Goal: Transaction & Acquisition: Purchase product/service

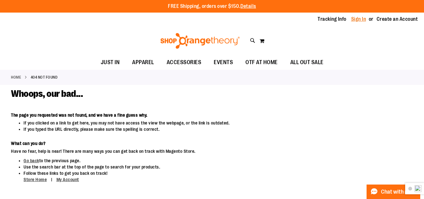
type input "**********"
click at [359, 16] on link "Sign In" at bounding box center [358, 19] width 15 height 7
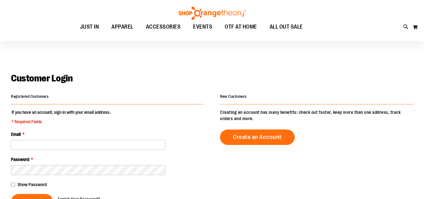
scroll to position [31, 0]
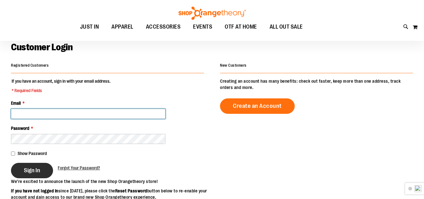
type input "**********"
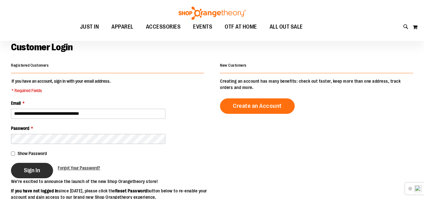
type input "**********"
click at [30, 174] on button "Sign In" at bounding box center [32, 170] width 42 height 15
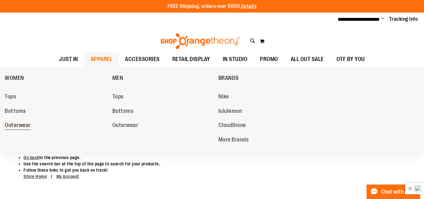
type input "**********"
click at [23, 124] on span "Outerwear" at bounding box center [18, 126] width 26 height 8
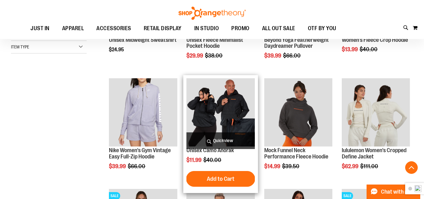
scroll to position [188, 0]
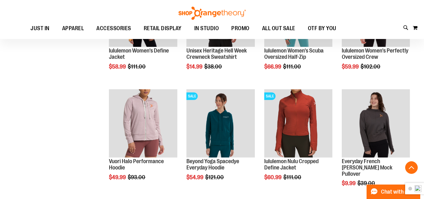
scroll to position [377, 0]
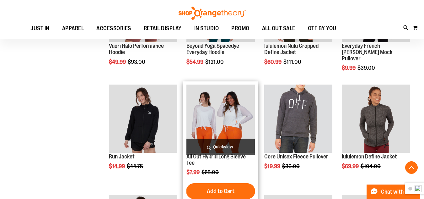
scroll to position [471, 0]
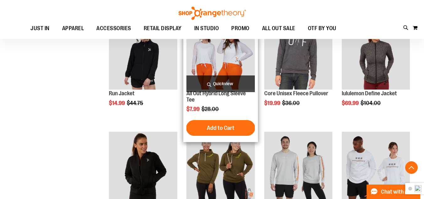
scroll to position [565, 0]
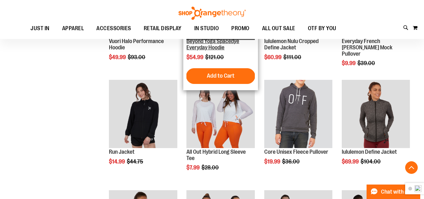
scroll to position [502, 0]
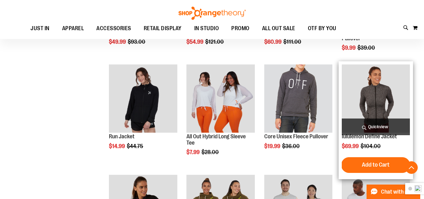
type input "**********"
click at [387, 106] on img "product" at bounding box center [376, 98] width 68 height 68
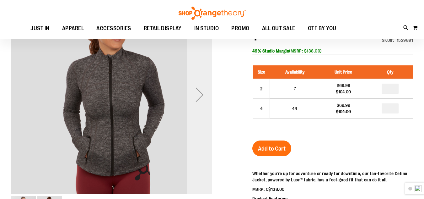
scroll to position [94, 0]
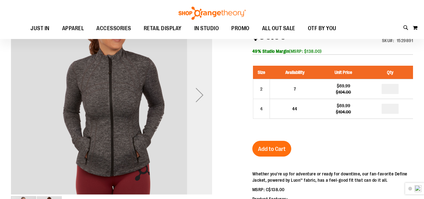
type input "**********"
click at [201, 96] on div "Next" at bounding box center [199, 94] width 25 height 25
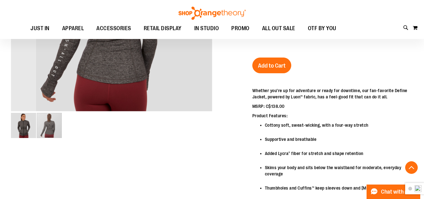
scroll to position [93, 0]
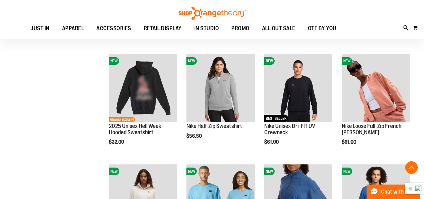
scroll to position [471, 0]
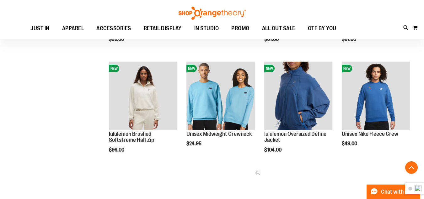
scroll to position [534, 0]
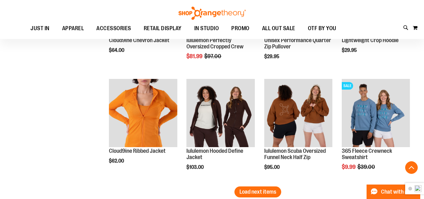
scroll to position [911, 0]
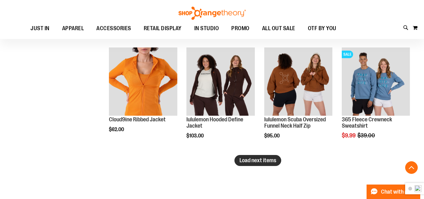
type input "**********"
click at [261, 158] on span "Load next items" at bounding box center [258, 160] width 37 height 6
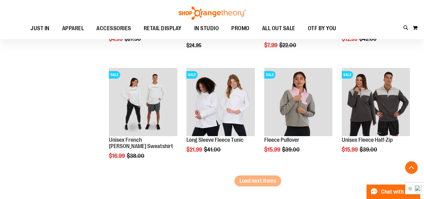
scroll to position [1225, 0]
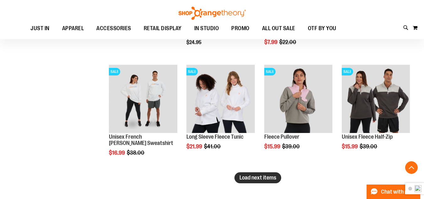
click at [256, 177] on span "Load next items" at bounding box center [258, 177] width 37 height 6
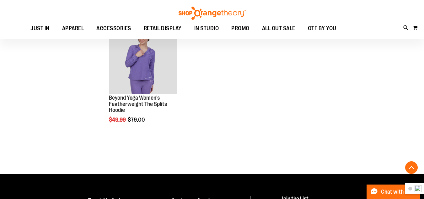
scroll to position [1602, 0]
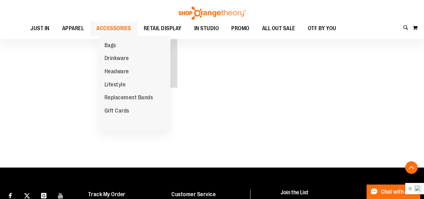
click at [119, 28] on span "ACCESSORIES" at bounding box center [113, 28] width 35 height 14
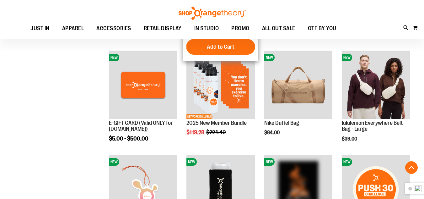
scroll to position [188, 0]
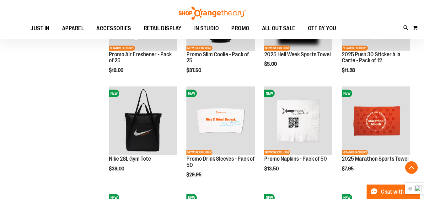
scroll to position [377, 0]
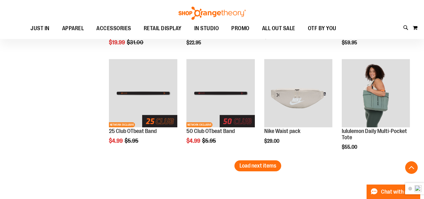
scroll to position [910, 0]
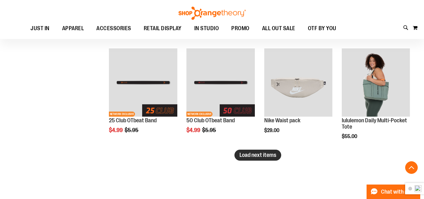
type input "**********"
click at [240, 152] on span "Load next items" at bounding box center [258, 155] width 37 height 6
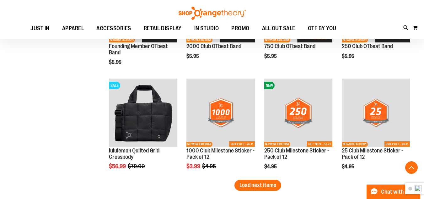
scroll to position [1225, 0]
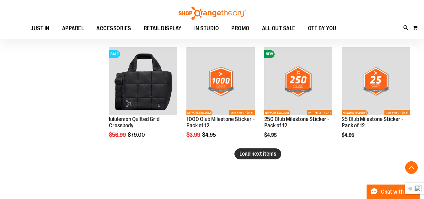
click at [273, 155] on span "Load next items" at bounding box center [258, 153] width 37 height 6
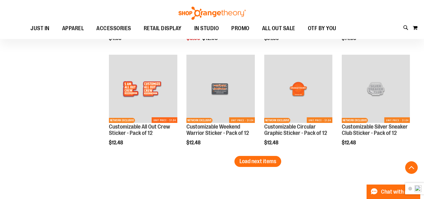
scroll to position [1539, 0]
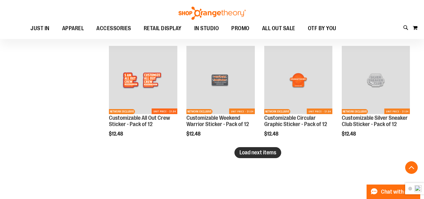
click at [252, 152] on span "Load next items" at bounding box center [258, 152] width 37 height 6
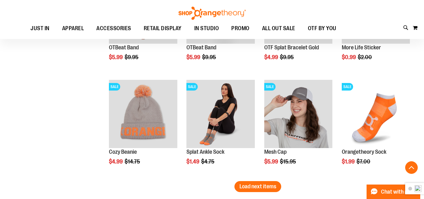
scroll to position [1821, 0]
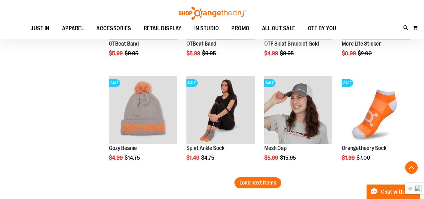
click at [247, 179] on span "Load next items" at bounding box center [258, 182] width 37 height 6
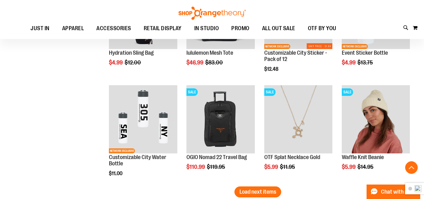
scroll to position [2135, 0]
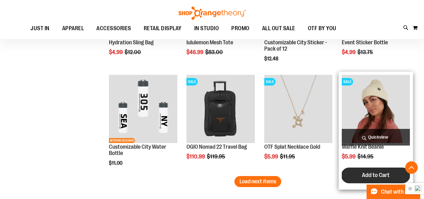
click at [378, 177] on span "Add to Cart" at bounding box center [376, 174] width 28 height 7
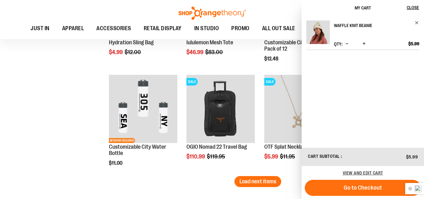
click at [415, 21] on link "Waffle Knit Beanie" at bounding box center [376, 25] width 85 height 10
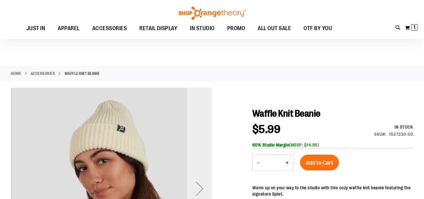
scroll to position [62, 0]
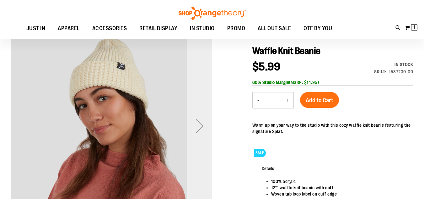
type input "**********"
click at [200, 117] on div "Next" at bounding box center [199, 125] width 25 height 25
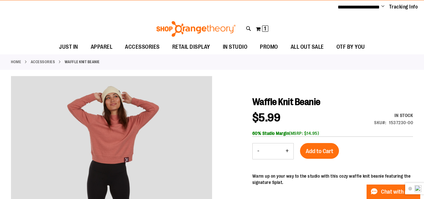
scroll to position [31, 0]
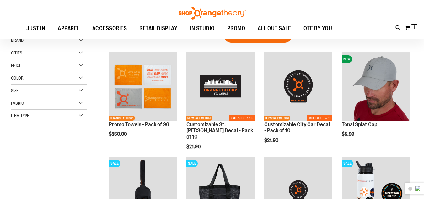
scroll to position [94, 0]
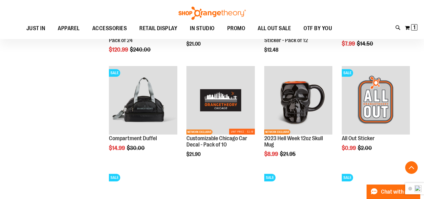
scroll to position [502, 0]
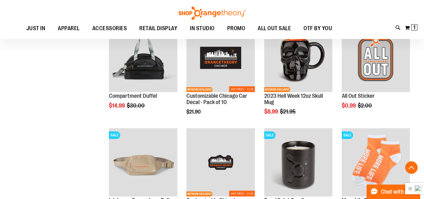
scroll to position [502, 0]
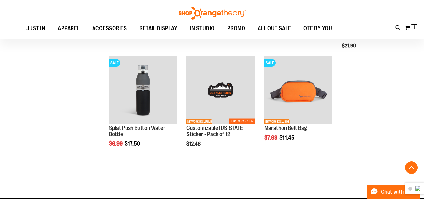
scroll to position [910, 0]
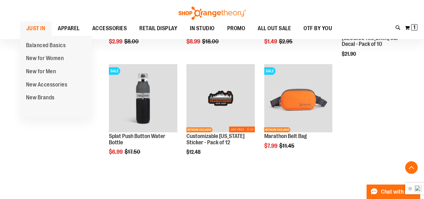
type input "**********"
click at [39, 26] on span "JUST IN" at bounding box center [35, 28] width 19 height 14
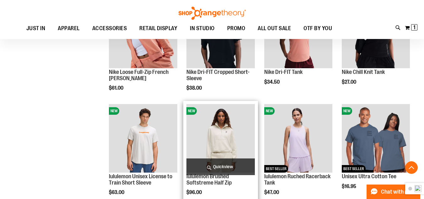
scroll to position [439, 0]
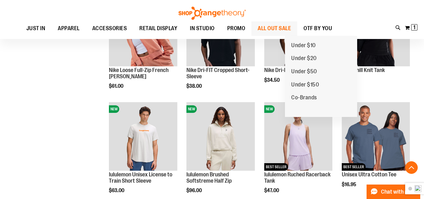
type input "**********"
click at [291, 29] on span "ALL OUT SALE" at bounding box center [274, 28] width 33 height 14
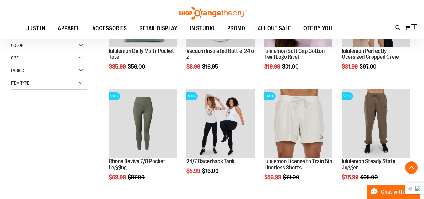
scroll to position [157, 0]
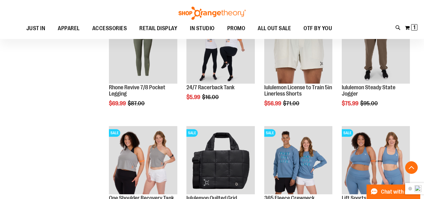
scroll to position [251, 0]
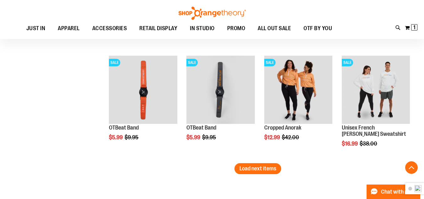
scroll to position [942, 0]
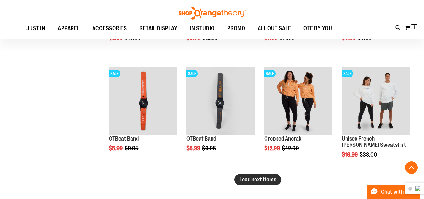
type input "**********"
click at [278, 181] on button "Load next items" at bounding box center [258, 179] width 47 height 11
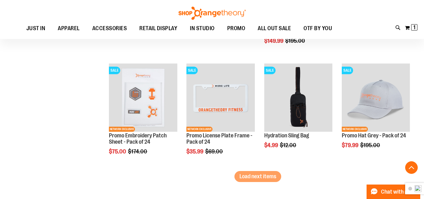
scroll to position [1287, 0]
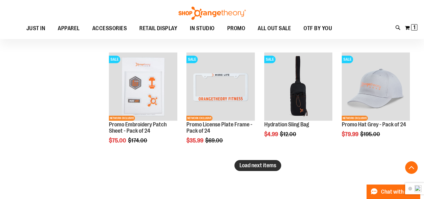
click at [266, 166] on span "Load next items" at bounding box center [258, 165] width 37 height 6
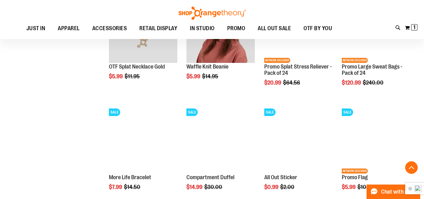
scroll to position [1601, 0]
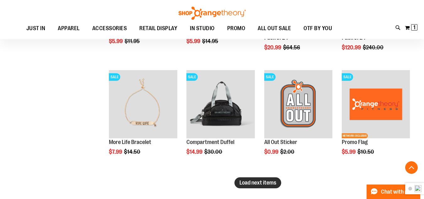
click at [259, 183] on span "Load next items" at bounding box center [258, 182] width 37 height 6
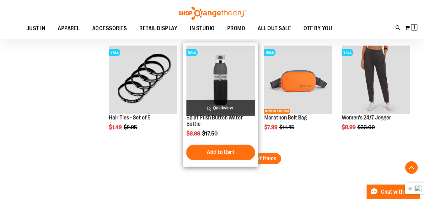
scroll to position [1947, 0]
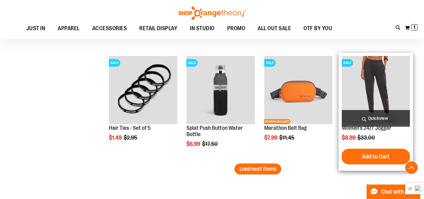
click at [378, 87] on img "product" at bounding box center [376, 90] width 68 height 68
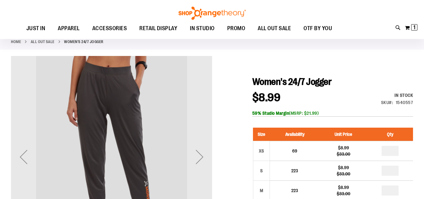
scroll to position [31, 0]
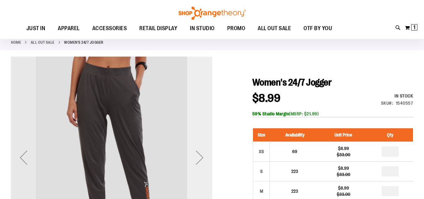
type input "**********"
click at [201, 135] on div "Next" at bounding box center [199, 157] width 25 height 201
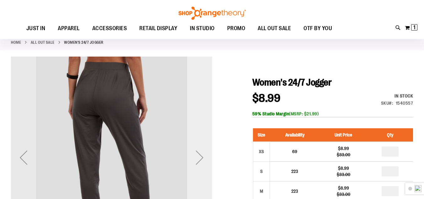
click at [201, 135] on div "Next" at bounding box center [199, 157] width 25 height 201
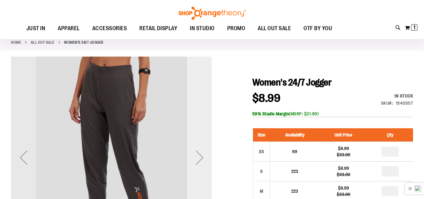
click at [201, 135] on div "Next" at bounding box center [199, 157] width 25 height 201
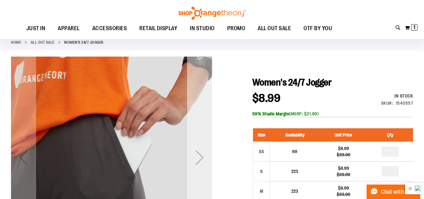
click at [201, 135] on div "Next" at bounding box center [199, 157] width 25 height 201
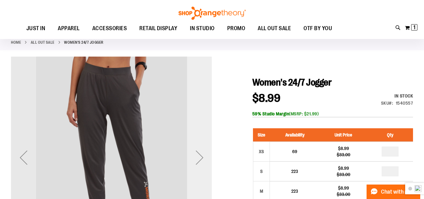
click at [201, 135] on div "Next" at bounding box center [199, 157] width 25 height 201
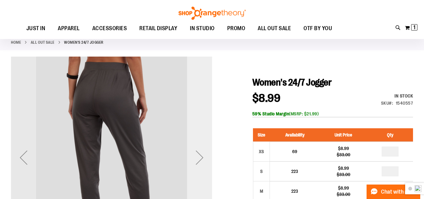
click at [201, 135] on div "Next" at bounding box center [199, 157] width 25 height 201
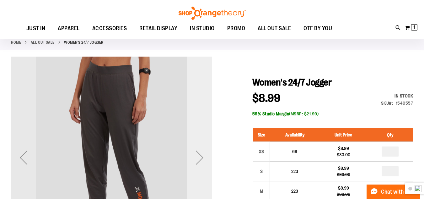
scroll to position [94, 0]
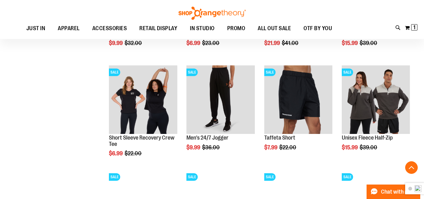
scroll to position [502, 0]
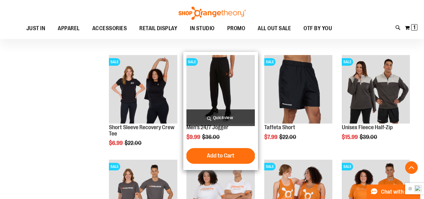
type input "**********"
click at [225, 105] on img "product" at bounding box center [221, 89] width 68 height 68
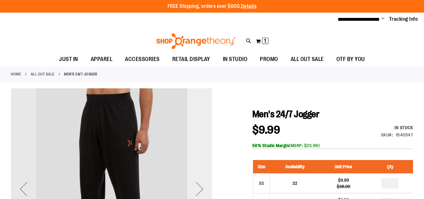
type input "**********"
click at [194, 130] on div "Next" at bounding box center [199, 188] width 25 height 201
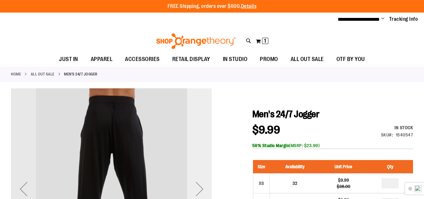
click at [194, 130] on div "Next" at bounding box center [199, 188] width 25 height 201
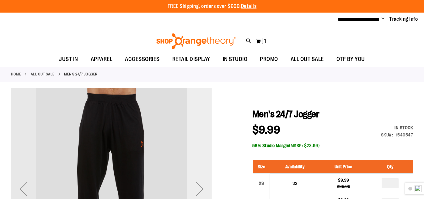
click at [194, 130] on div "Next" at bounding box center [199, 188] width 25 height 201
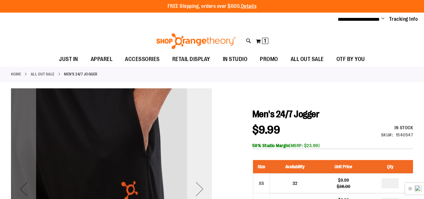
click at [194, 130] on div "Next" at bounding box center [199, 188] width 25 height 201
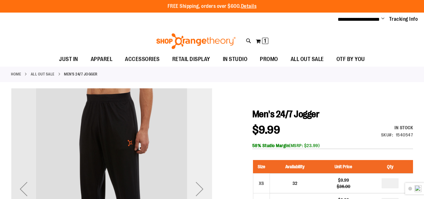
click at [194, 130] on div "Next" at bounding box center [199, 188] width 25 height 201
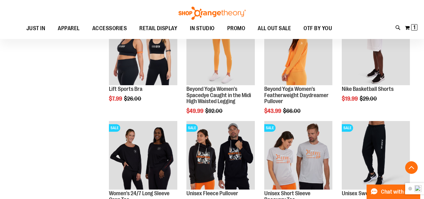
scroll to position [402, 0]
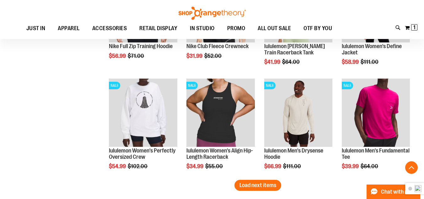
scroll to position [841, 0]
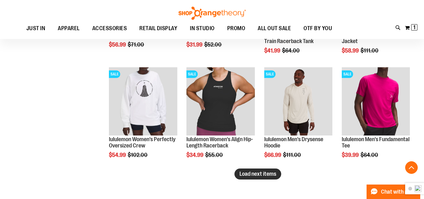
type input "**********"
click at [251, 177] on button "Load next items" at bounding box center [258, 173] width 47 height 11
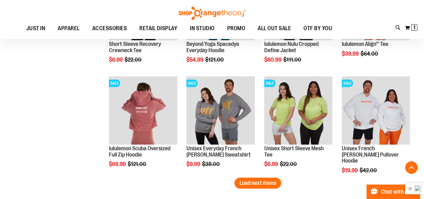
scroll to position [1155, 0]
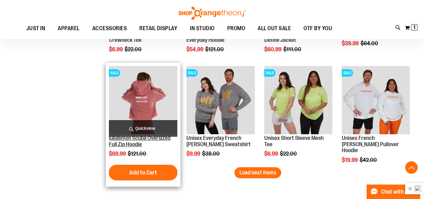
click at [149, 141] on link "lululemon Scuba Oversized Full Zip Hoodie" at bounding box center [140, 141] width 62 height 13
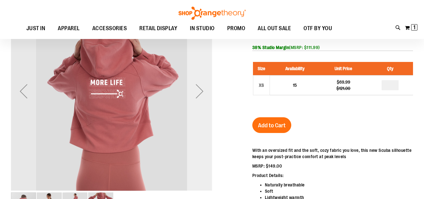
scroll to position [31, 0]
type input "**********"
click at [205, 112] on div "Next" at bounding box center [199, 90] width 25 height 201
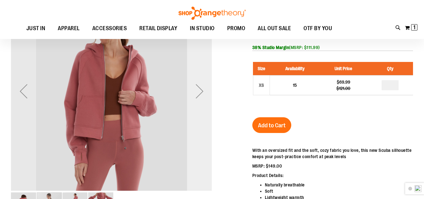
click at [203, 112] on div "Next" at bounding box center [199, 90] width 25 height 201
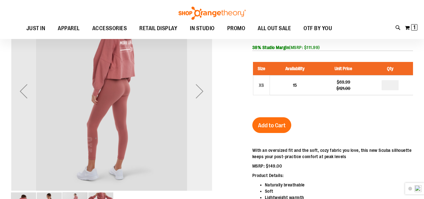
click at [203, 112] on div "Next" at bounding box center [199, 90] width 25 height 201
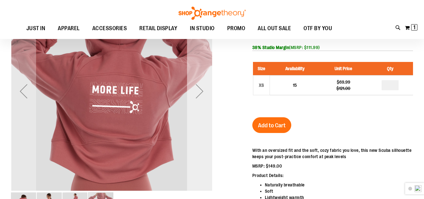
scroll to position [31, 0]
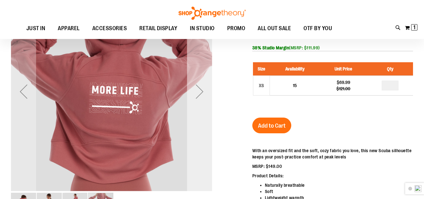
click at [203, 112] on div "Next" at bounding box center [199, 91] width 25 height 201
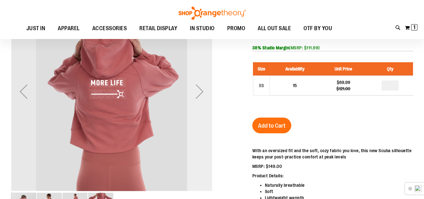
click at [203, 112] on div "Next" at bounding box center [199, 91] width 25 height 201
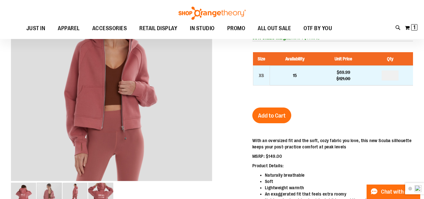
scroll to position [31, 0]
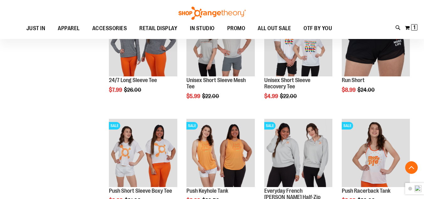
scroll to position [471, 0]
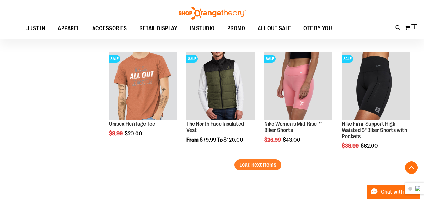
scroll to position [973, 0]
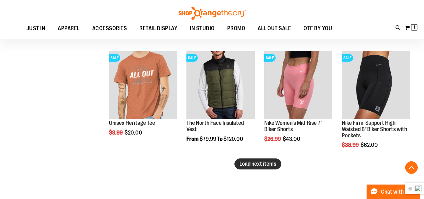
type input "**********"
click at [261, 164] on span "Load next items" at bounding box center [258, 163] width 37 height 6
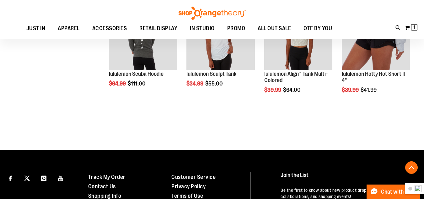
scroll to position [1309, 0]
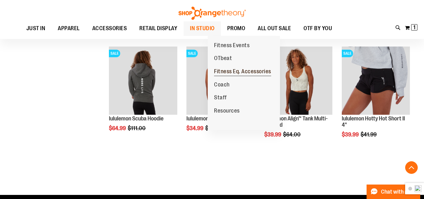
click at [242, 66] on link "Fitness Eq. Accessories" at bounding box center [243, 71] width 70 height 13
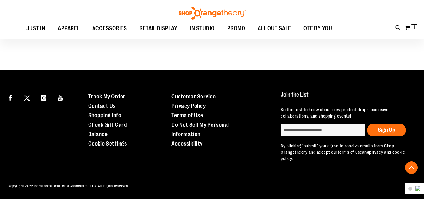
scroll to position [314, 0]
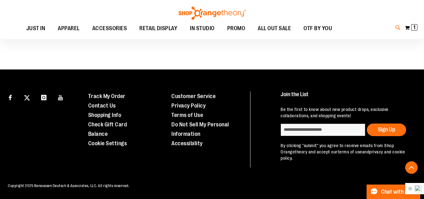
type input "**********"
click at [398, 31] on icon at bounding box center [398, 27] width 5 height 7
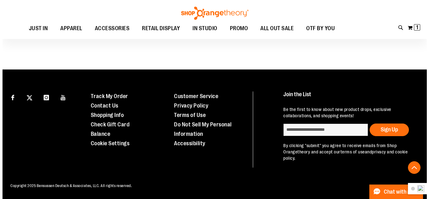
scroll to position [314, 0]
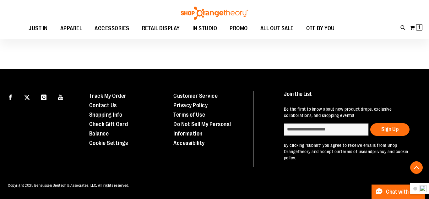
click at [313, 40] on input "Search" at bounding box center [214, 35] width 339 height 21
click at [296, 30] on input "Search" at bounding box center [214, 35] width 339 height 21
type input "********"
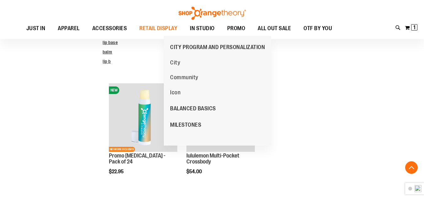
scroll to position [157, 0]
